Goal: Task Accomplishment & Management: Manage account settings

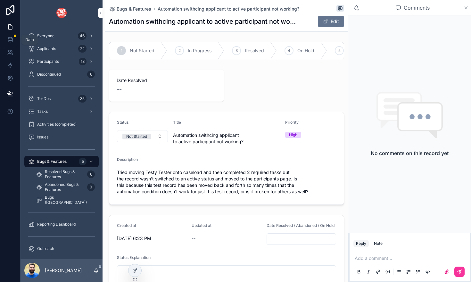
click at [9, 41] on icon at bounding box center [10, 39] width 6 height 6
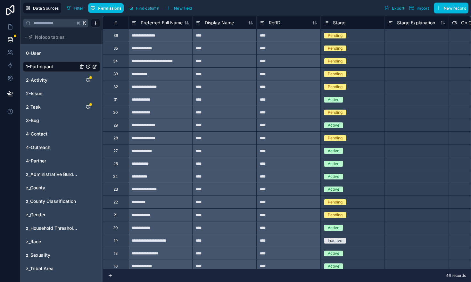
scroll to position [261, 0]
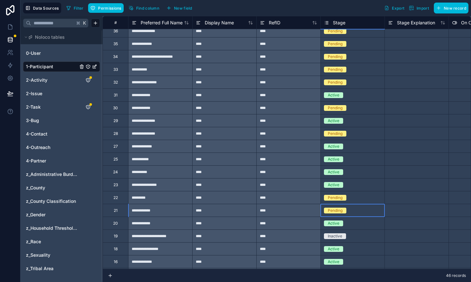
click at [361, 210] on div "Pending" at bounding box center [352, 210] width 64 height 7
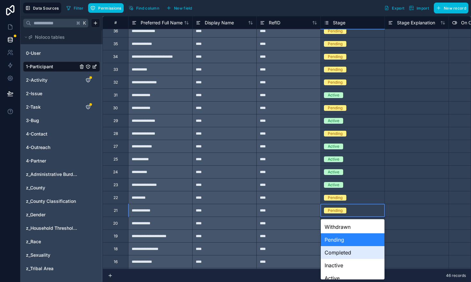
scroll to position [3, 0]
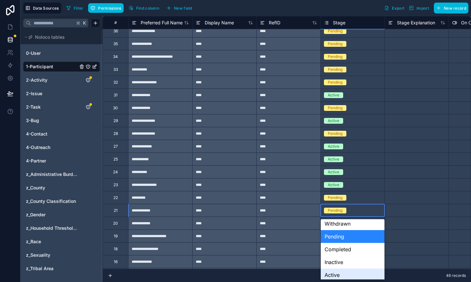
click at [344, 269] on div "Active" at bounding box center [352, 274] width 64 height 13
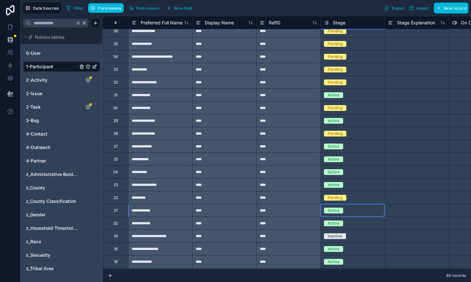
click at [278, 195] on div "****" at bounding box center [288, 197] width 64 height 13
click at [9, 28] on icon at bounding box center [10, 27] width 6 height 6
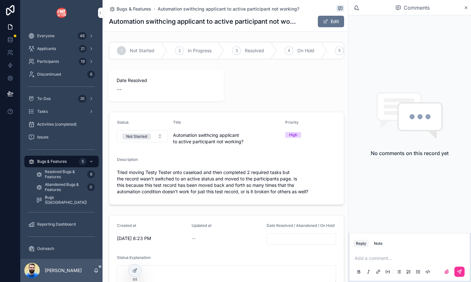
click at [0, 0] on icon at bounding box center [0, 0] width 0 height 0
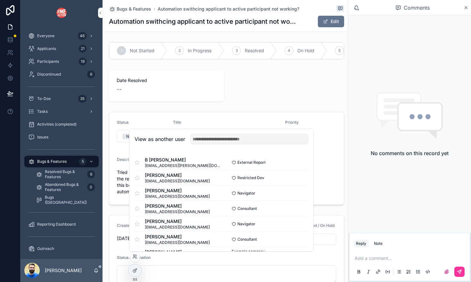
click at [0, 0] on button "Select" at bounding box center [0, 0] width 0 height 0
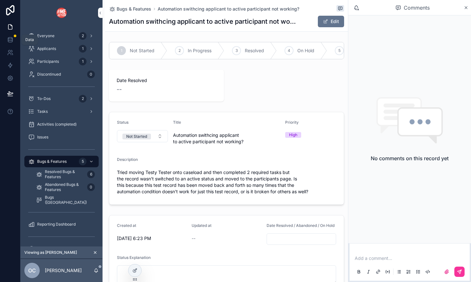
click at [11, 41] on icon at bounding box center [10, 39] width 6 height 6
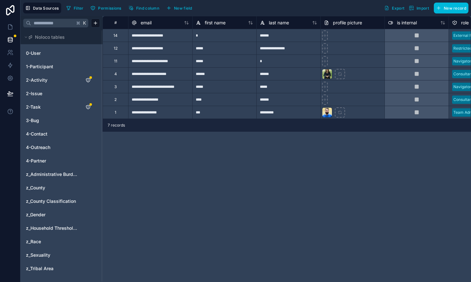
click at [95, 80] on icon "2-Activity" at bounding box center [94, 79] width 5 height 5
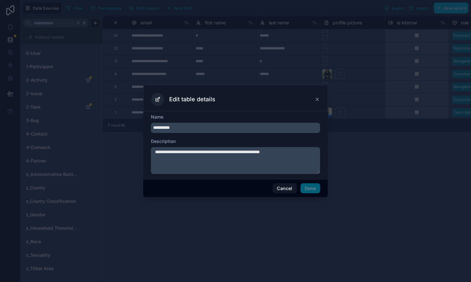
click at [285, 187] on button "Cancel" at bounding box center [284, 188] width 24 height 10
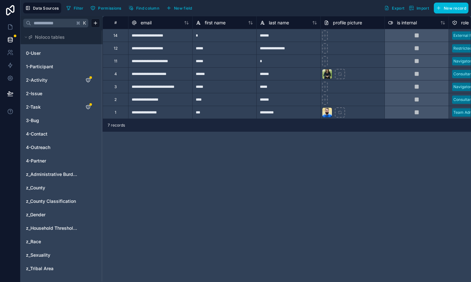
click at [89, 80] on icon "2-Activity" at bounding box center [87, 79] width 5 height 5
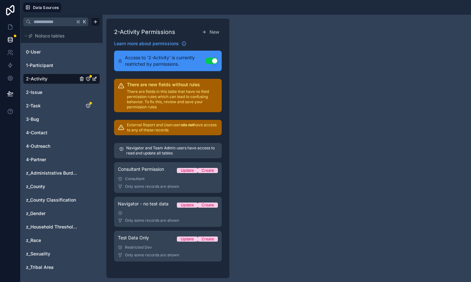
click at [155, 245] on div "Restricted Dev" at bounding box center [168, 247] width 100 height 5
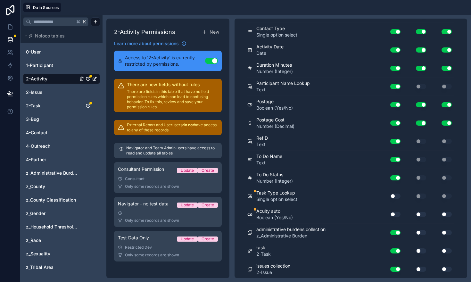
scroll to position [348, 0]
click at [397, 215] on button "Use setting" at bounding box center [395, 214] width 10 height 5
click at [399, 198] on button "Use setting" at bounding box center [395, 195] width 10 height 5
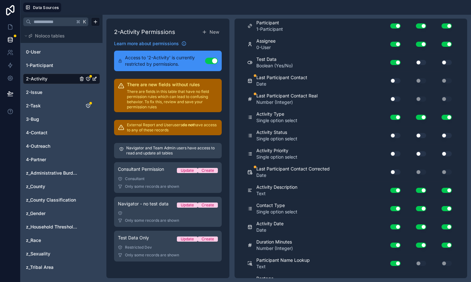
scroll to position [166, 0]
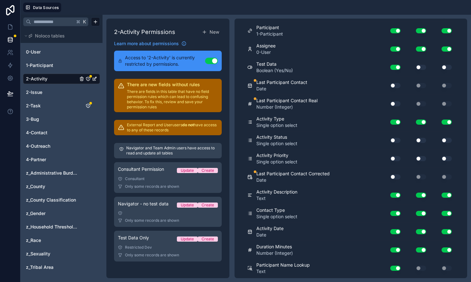
click at [397, 178] on button "Use setting" at bounding box center [395, 176] width 10 height 5
click at [397, 161] on div "Use setting" at bounding box center [392, 158] width 20 height 10
click at [397, 140] on button "Use setting" at bounding box center [395, 140] width 10 height 5
click at [395, 156] on button "Use setting" at bounding box center [395, 158] width 10 height 5
click at [397, 104] on button "Use setting" at bounding box center [395, 103] width 10 height 5
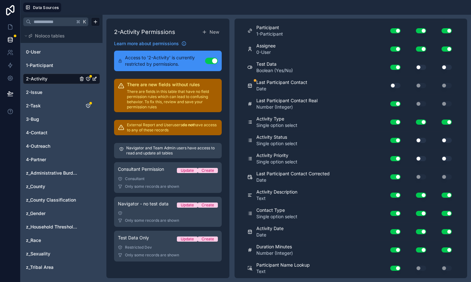
scroll to position [163, 0]
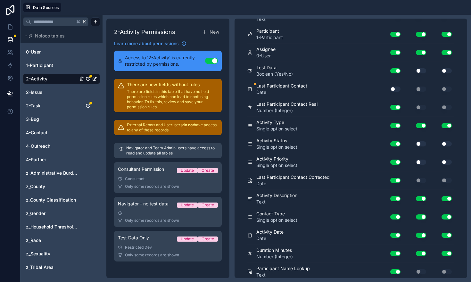
click at [398, 88] on button "Use setting" at bounding box center [395, 88] width 10 height 5
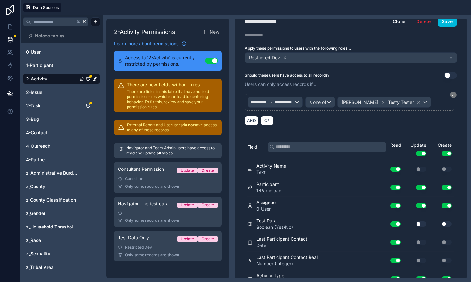
scroll to position [0, 0]
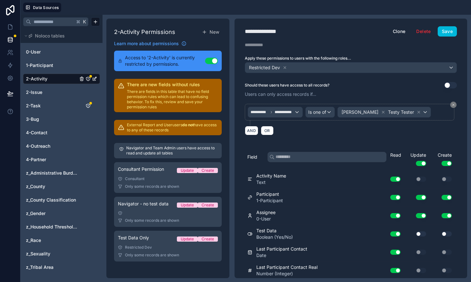
click at [446, 31] on button "Save" at bounding box center [446, 31] width 19 height 10
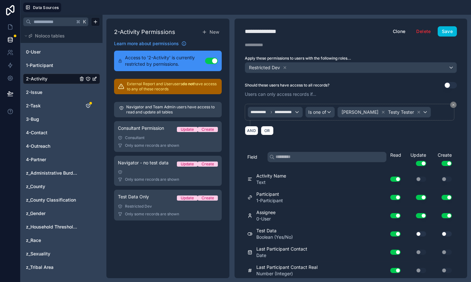
click at [41, 92] on span "2-Issue" at bounding box center [34, 92] width 16 height 6
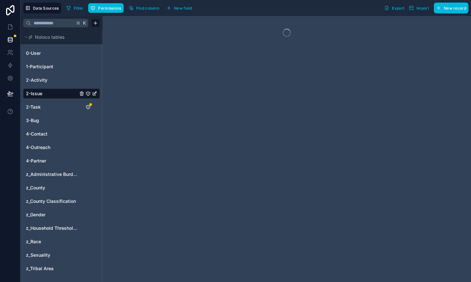
click at [38, 109] on span "2-Task" at bounding box center [33, 107] width 15 height 6
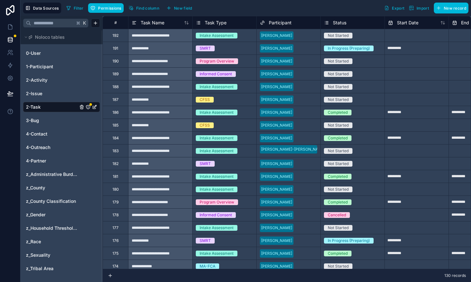
click at [88, 107] on icon "2-Task" at bounding box center [88, 107] width 0 height 1
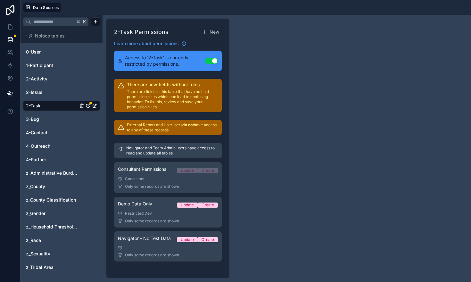
click at [150, 215] on div "Restricted Dev" at bounding box center [168, 213] width 100 height 5
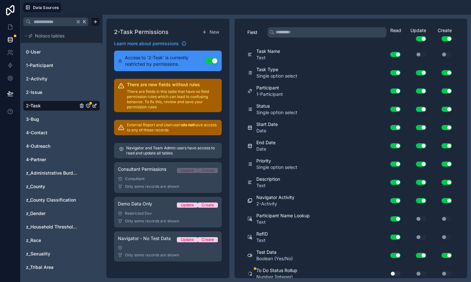
scroll to position [166, 0]
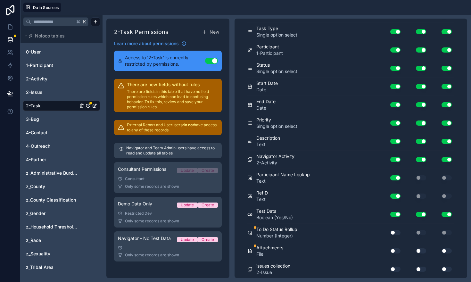
click at [397, 231] on button "Use setting" at bounding box center [395, 232] width 10 height 5
click at [397, 251] on button "Use setting" at bounding box center [395, 250] width 10 height 5
click at [397, 266] on button "Use setting" at bounding box center [395, 268] width 10 height 5
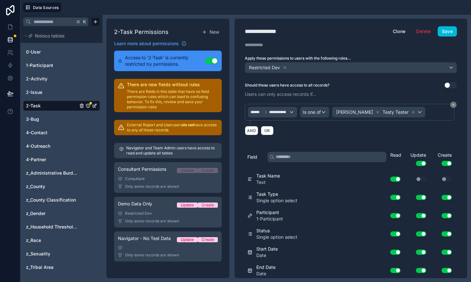
click at [454, 28] on button "Save" at bounding box center [446, 31] width 19 height 10
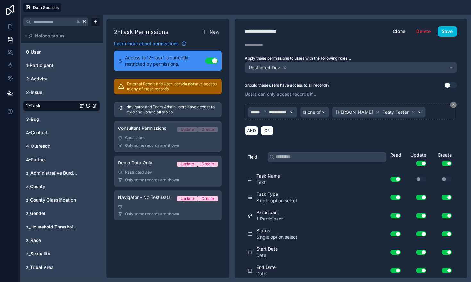
click at [45, 66] on span "1-Participant" at bounding box center [39, 65] width 27 height 6
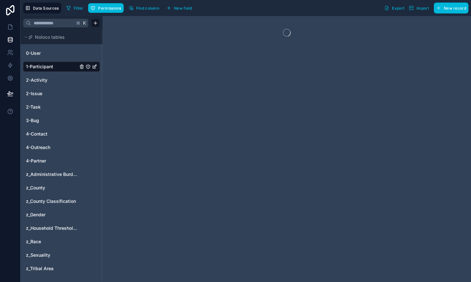
click at [88, 66] on icon "1-Participant" at bounding box center [88, 66] width 0 height 0
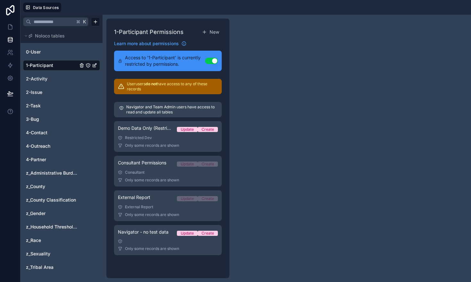
click at [157, 139] on div "Restricted Dev" at bounding box center [168, 137] width 100 height 5
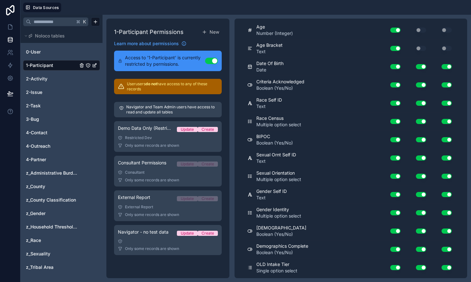
scroll to position [625, 0]
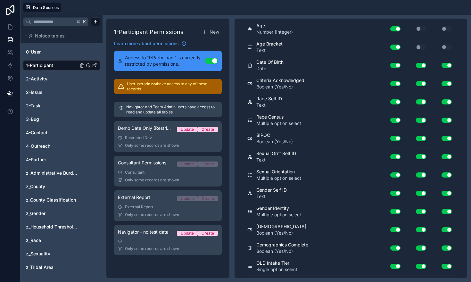
click at [46, 90] on link "2-Issue" at bounding box center [52, 92] width 52 height 6
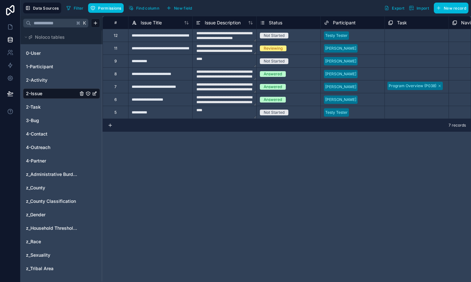
click at [88, 94] on icon "2-Issue" at bounding box center [87, 93] width 5 height 5
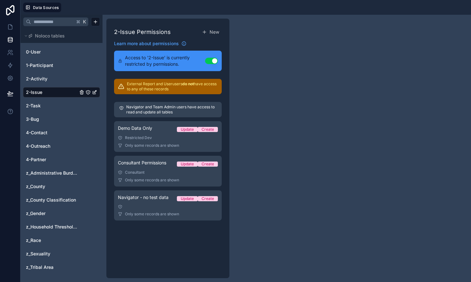
click at [154, 142] on link "Demo Data Only Update Create Restricted Dev Only some records are shown" at bounding box center [168, 136] width 108 height 31
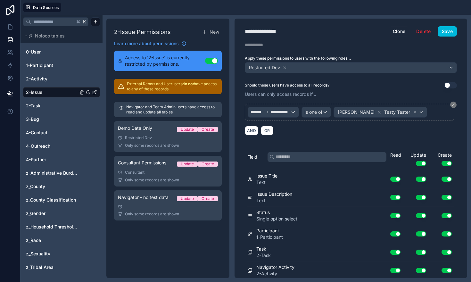
scroll to position [184, 0]
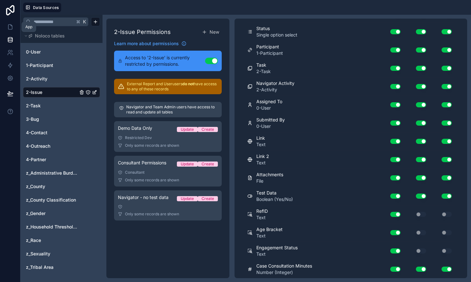
click at [11, 28] on icon at bounding box center [10, 27] width 6 height 6
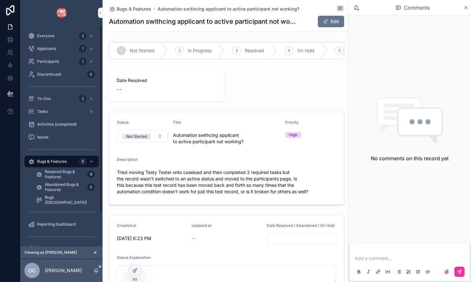
click at [57, 66] on div "Participants 1" at bounding box center [61, 61] width 67 height 10
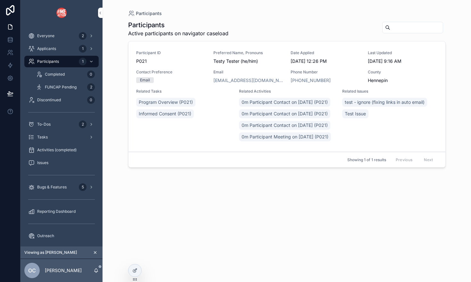
click at [206, 136] on div "Related Tasks Program Overview (P021) Informed Consent (P021)" at bounding box center [183, 116] width 95 height 54
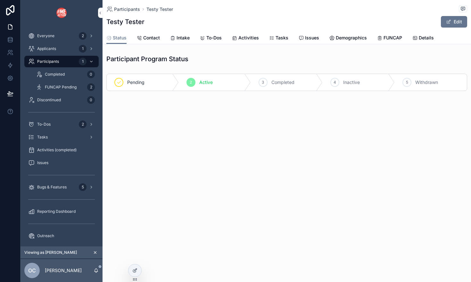
click at [136, 36] on div "Status Contact Intake To-Dos Activities Tasks Issues Demographics FUNCAP Details" at bounding box center [286, 38] width 360 height 12
click at [145, 36] on span "Contact" at bounding box center [151, 38] width 17 height 6
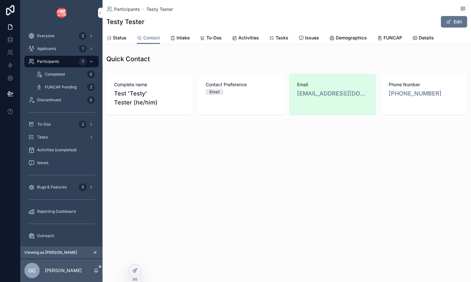
click at [177, 35] on span "Intake" at bounding box center [182, 38] width 13 height 6
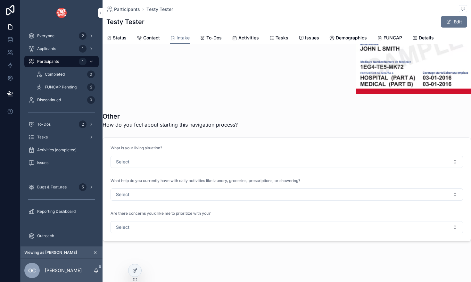
scroll to position [1095, 0]
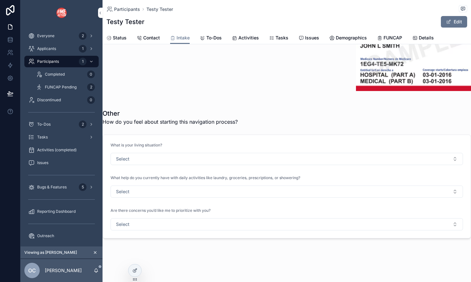
click at [210, 39] on span "To-Dos" at bounding box center [213, 38] width 15 height 6
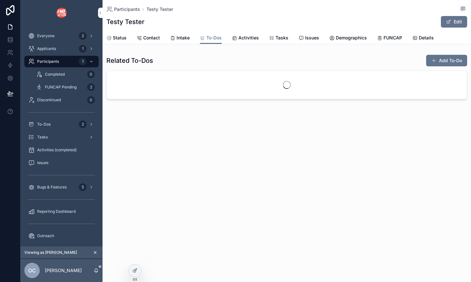
click at [238, 37] on div "Activities" at bounding box center [245, 38] width 27 height 6
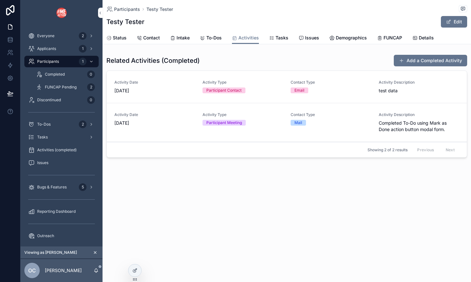
click at [217, 37] on span "To-Dos" at bounding box center [213, 38] width 15 height 6
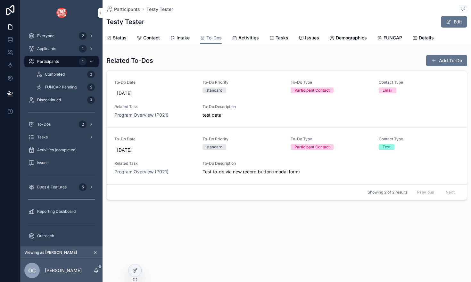
click at [242, 37] on span "Activities" at bounding box center [248, 38] width 20 height 6
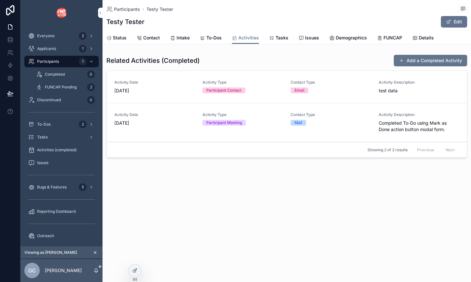
click at [208, 34] on link "To-Dos" at bounding box center [211, 38] width 22 height 13
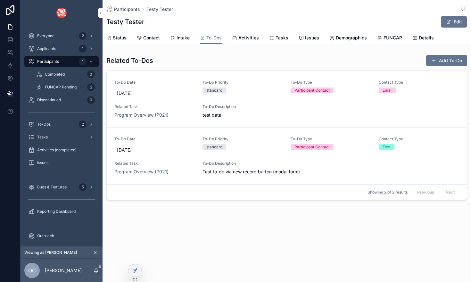
click at [130, 92] on span "[DATE]" at bounding box center [154, 93] width 75 height 6
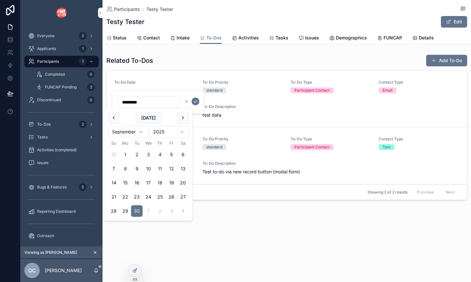
click at [181, 118] on button "scrollable content" at bounding box center [183, 118] width 12 height 12
click at [151, 183] on button "12" at bounding box center [148, 183] width 12 height 12
click at [111, 117] on button "scrollable content" at bounding box center [114, 118] width 12 height 12
click at [134, 182] on button "14" at bounding box center [137, 183] width 12 height 12
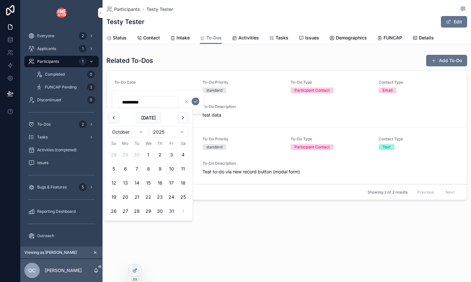
type input "**********"
click at [194, 101] on icon "scrollable content" at bounding box center [195, 101] width 5 height 5
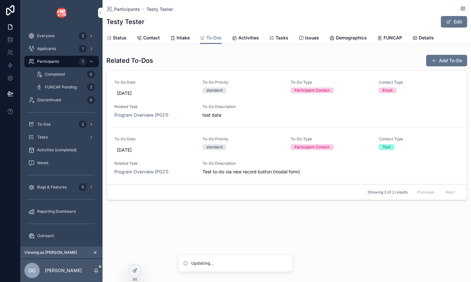
click at [135, 149] on span "[DATE]" at bounding box center [154, 150] width 75 height 6
click at [136, 146] on div "[DATE]" at bounding box center [154, 150] width 80 height 12
click at [160, 151] on span "[DATE]" at bounding box center [154, 150] width 75 height 6
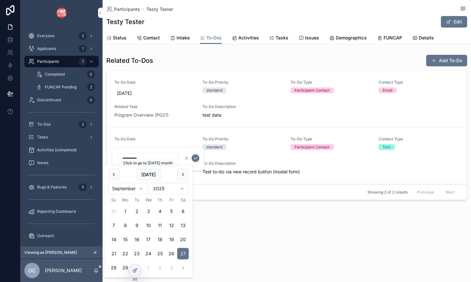
click at [150, 176] on button "[DATE]" at bounding box center [148, 175] width 25 height 12
click at [210, 215] on div "Participants Testy Tester Testy Tester Edit To-Dos Status Contact Intake To-Dos…" at bounding box center [286, 123] width 368 height 246
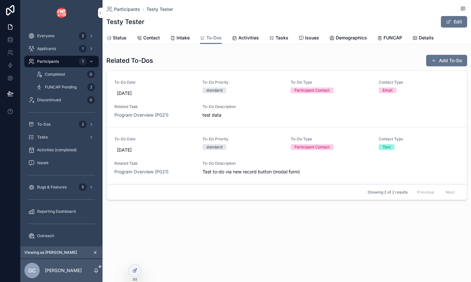
click at [136, 153] on span "[DATE]" at bounding box center [154, 150] width 75 height 6
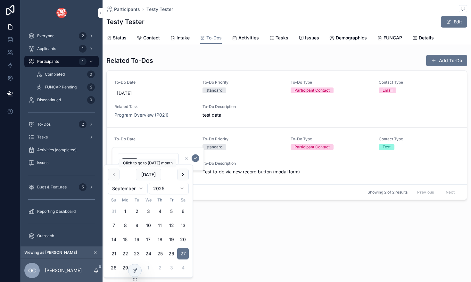
click at [151, 174] on button "[DATE]" at bounding box center [148, 175] width 25 height 12
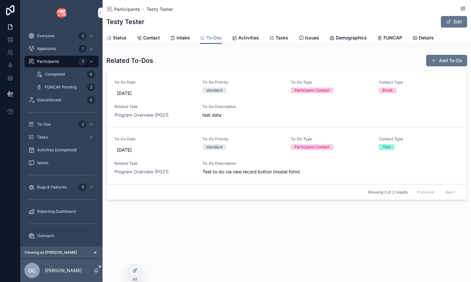
click at [125, 150] on span "[DATE]" at bounding box center [154, 150] width 75 height 6
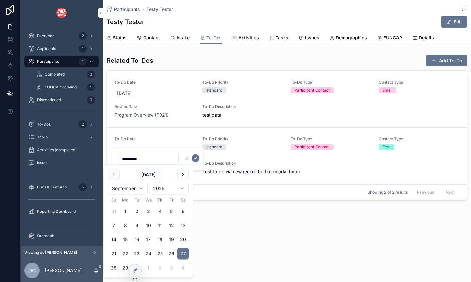
click at [180, 172] on button "scrollable content" at bounding box center [183, 175] width 12 height 12
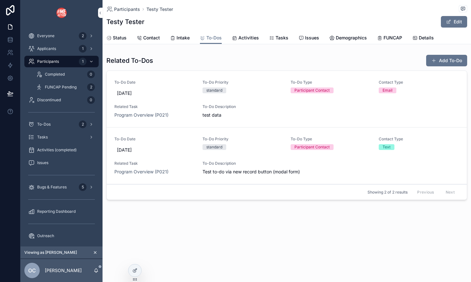
click at [139, 149] on span "[DATE]" at bounding box center [154, 150] width 75 height 6
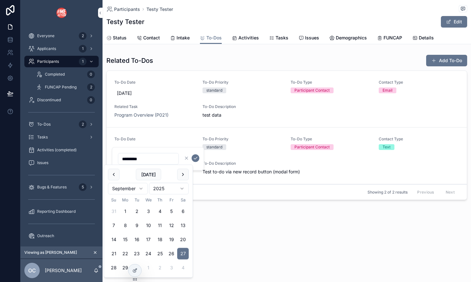
click at [165, 212] on button "4" at bounding box center [160, 212] width 12 height 12
click at [184, 173] on button "scrollable content" at bounding box center [183, 175] width 12 height 12
click at [159, 238] on button "16" at bounding box center [160, 240] width 12 height 12
type input "**********"
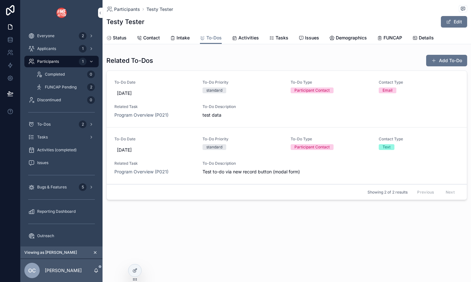
click at [148, 149] on span "[DATE]" at bounding box center [154, 150] width 75 height 6
click at [172, 149] on span "[DATE]" at bounding box center [154, 150] width 75 height 6
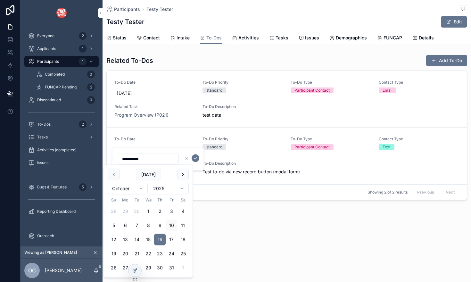
click at [194, 158] on icon "scrollable content" at bounding box center [195, 158] width 3 height 2
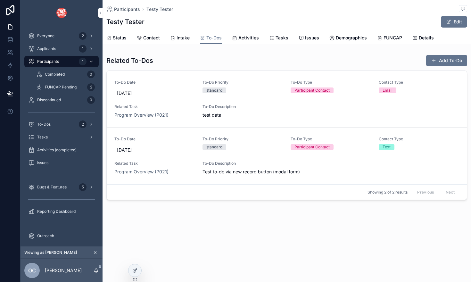
click at [246, 37] on span "Activities" at bounding box center [248, 38] width 20 height 6
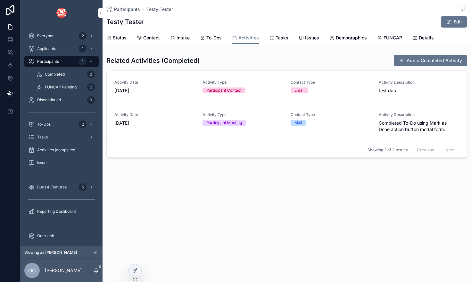
click at [275, 40] on span "Tasks" at bounding box center [281, 38] width 13 height 6
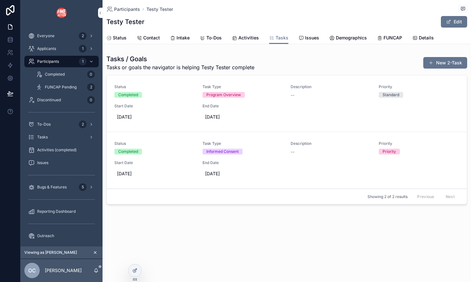
click at [384, 39] on span "FUNCAP" at bounding box center [392, 38] width 19 height 6
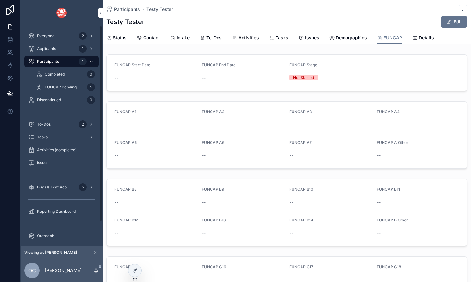
click at [69, 89] on span "FUNCAP Pending" at bounding box center [61, 87] width 32 height 5
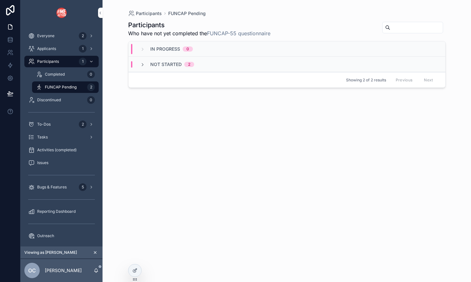
click at [142, 65] on icon "scrollable content" at bounding box center [142, 64] width 5 height 5
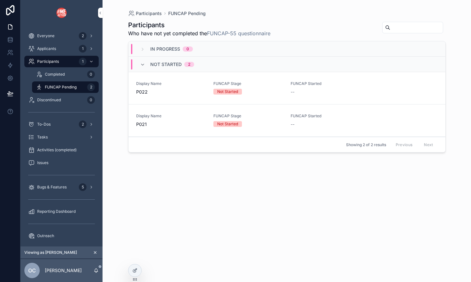
click at [177, 93] on span "P022" at bounding box center [170, 92] width 69 height 6
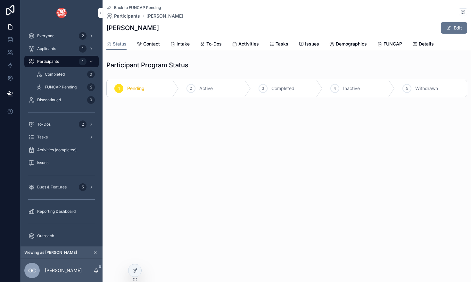
click at [389, 45] on span "FUNCAP" at bounding box center [392, 44] width 19 height 6
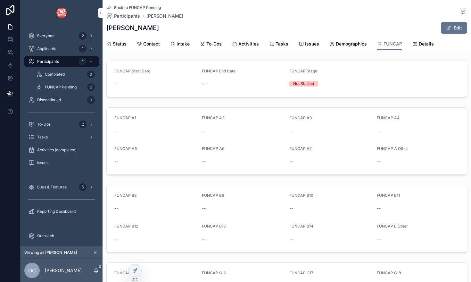
click at [121, 46] on span "Status" at bounding box center [120, 44] width 14 height 6
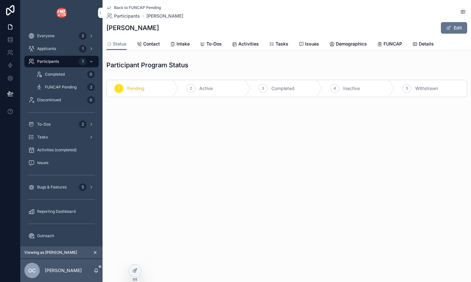
click at [414, 45] on icon "scrollable content" at bounding box center [414, 44] width 5 height 5
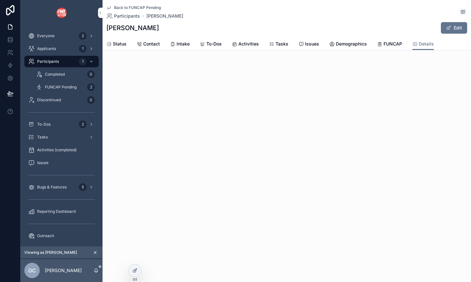
click at [56, 74] on span "Completed" at bounding box center [55, 74] width 20 height 5
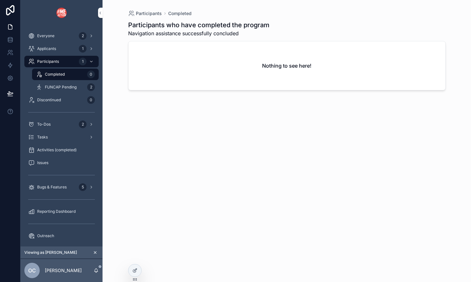
click at [53, 64] on span "Participants" at bounding box center [48, 61] width 22 height 5
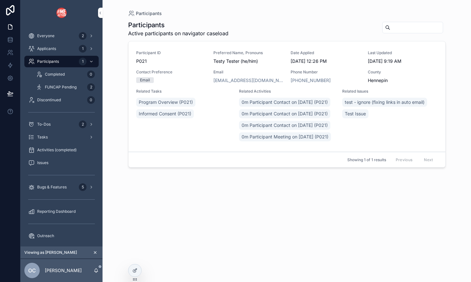
click at [53, 125] on div "To-Dos 2" at bounding box center [61, 124] width 67 height 10
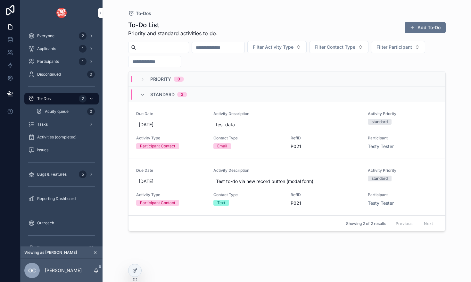
click at [277, 115] on span "Activity Description" at bounding box center [286, 113] width 147 height 5
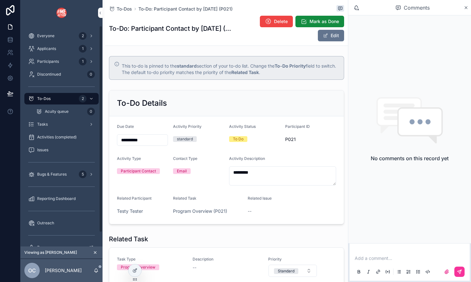
click at [67, 97] on div "To-Dos 2" at bounding box center [61, 98] width 67 height 10
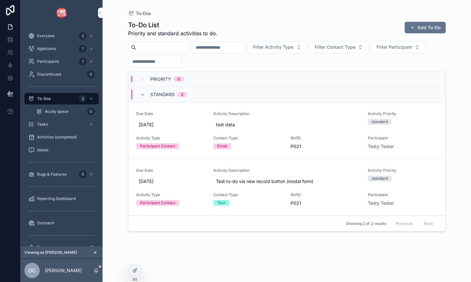
click at [410, 30] on button "Add To-Do" at bounding box center [424, 28] width 41 height 12
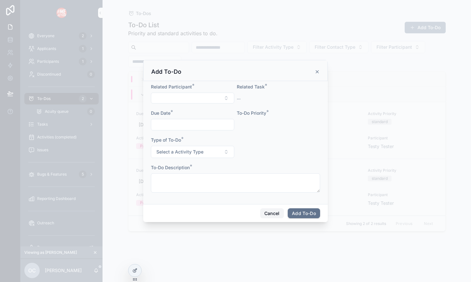
click at [271, 216] on button "Cancel" at bounding box center [272, 213] width 24 height 10
